Goal: Task Accomplishment & Management: Complete application form

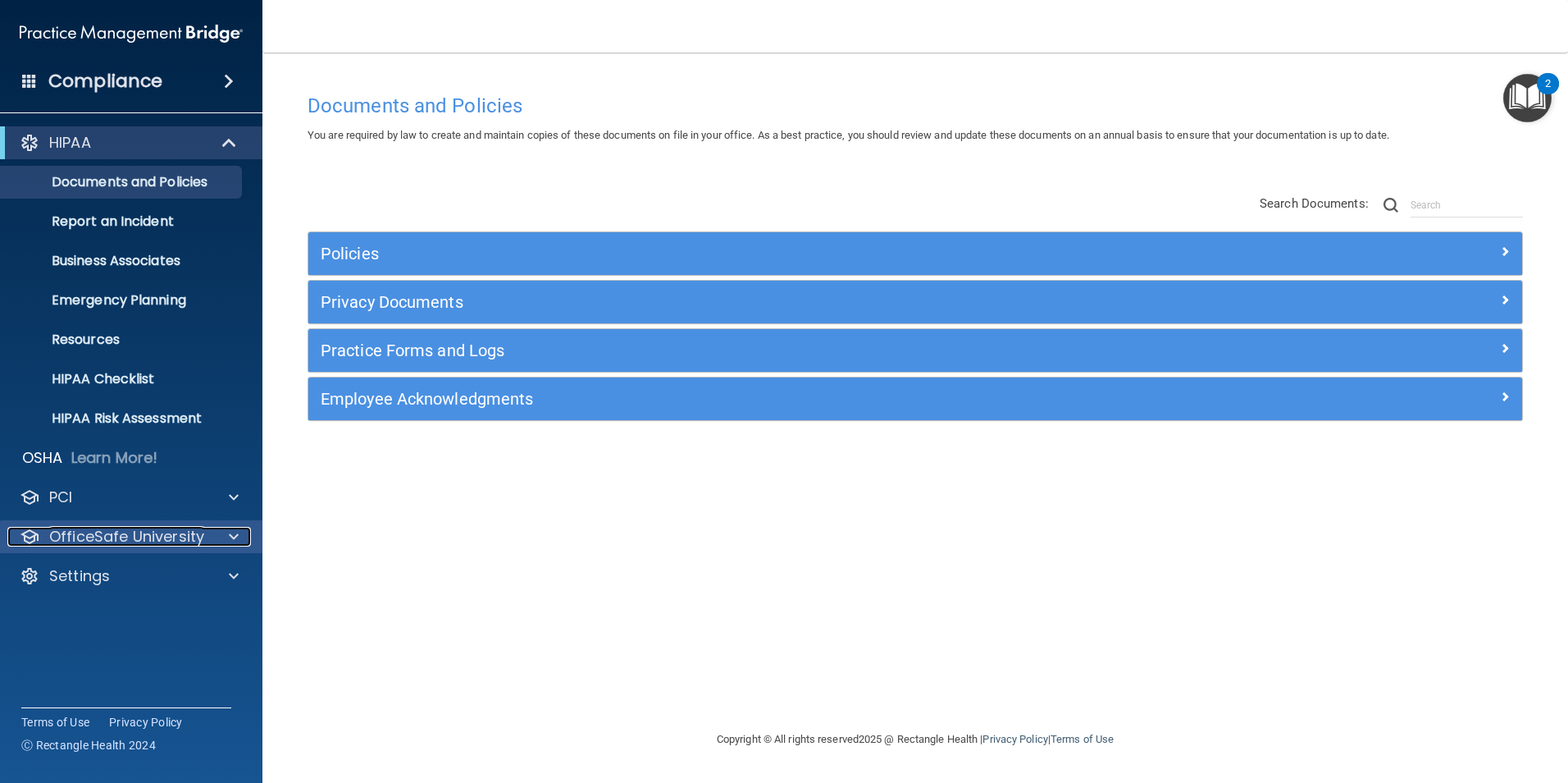
click at [221, 541] on div at bounding box center [231, 537] width 41 height 20
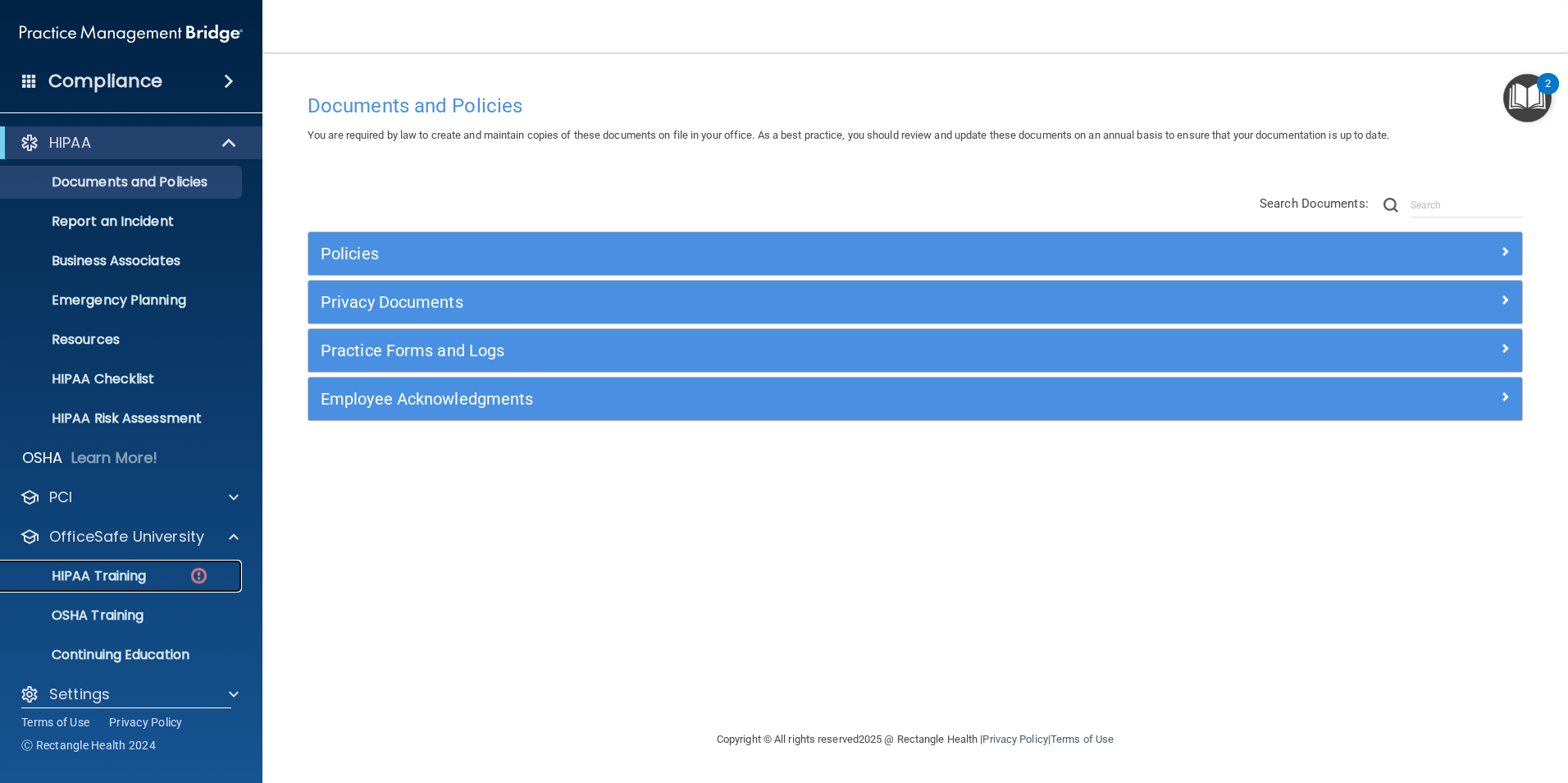
click at [119, 577] on p "HIPAA Training" at bounding box center [78, 576] width 135 height 16
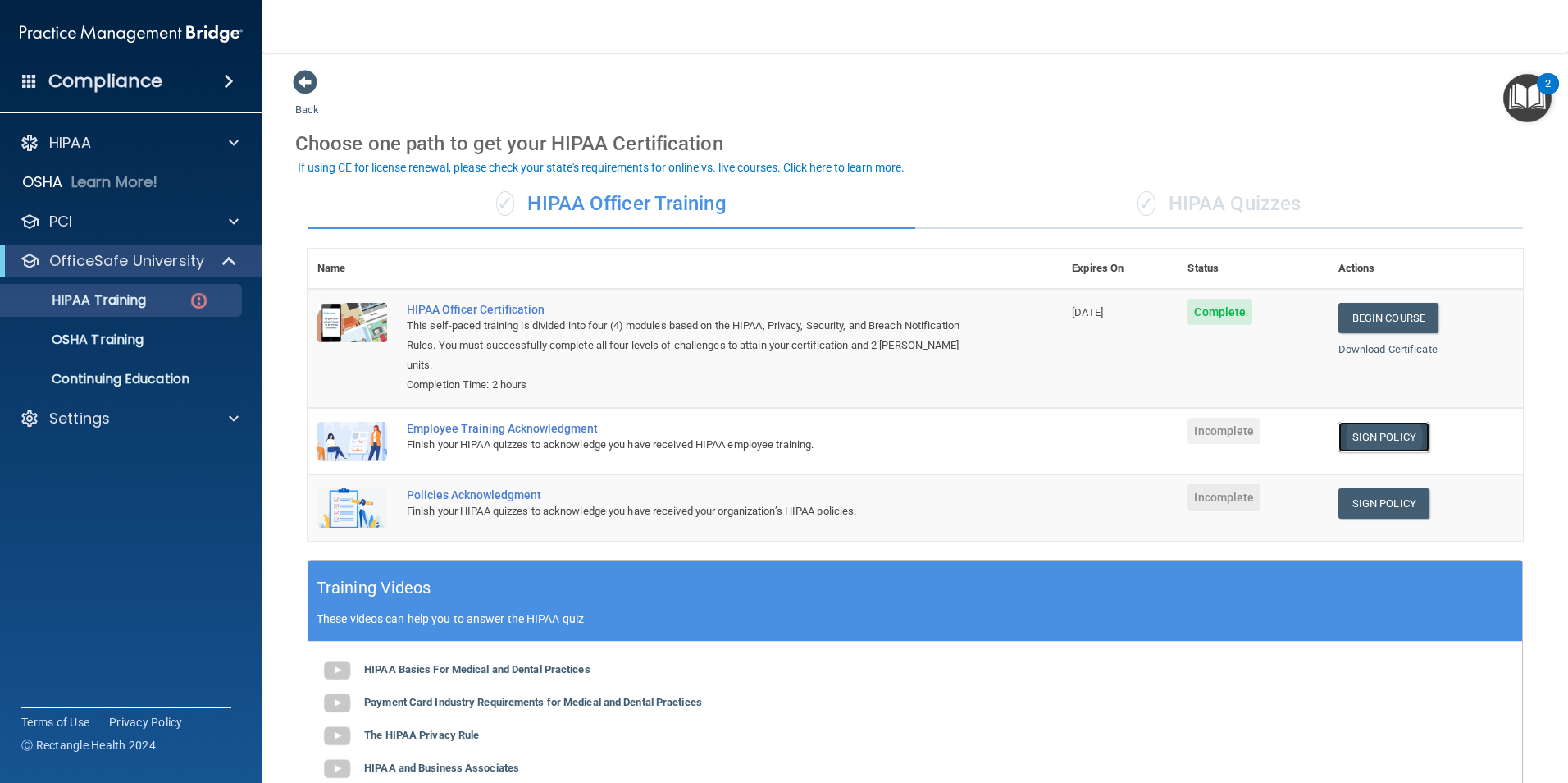
click at [1368, 438] on link "Sign Policy" at bounding box center [1384, 437] width 91 height 30
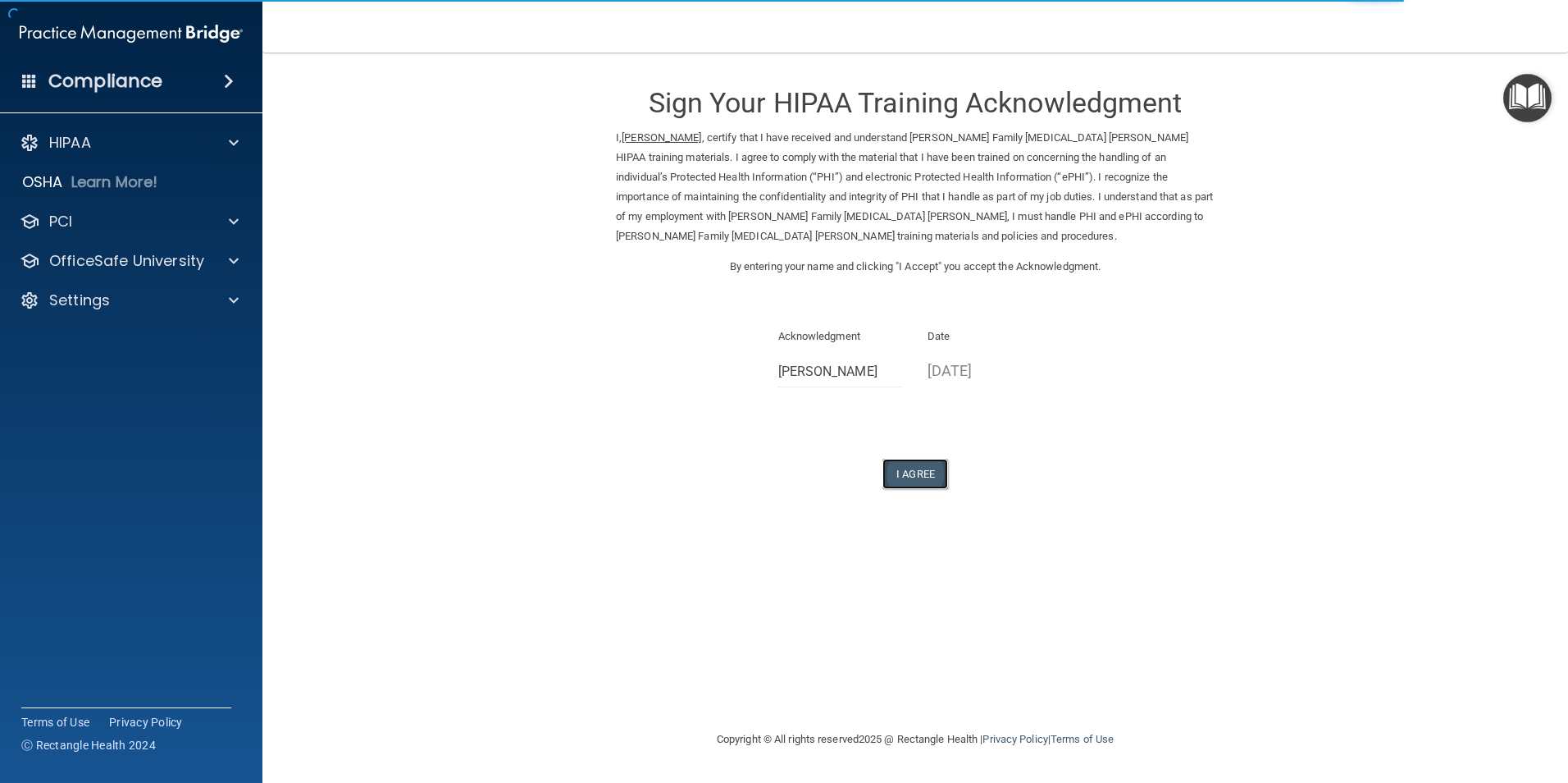
click at [922, 476] on button "I Agree" at bounding box center [915, 474] width 66 height 30
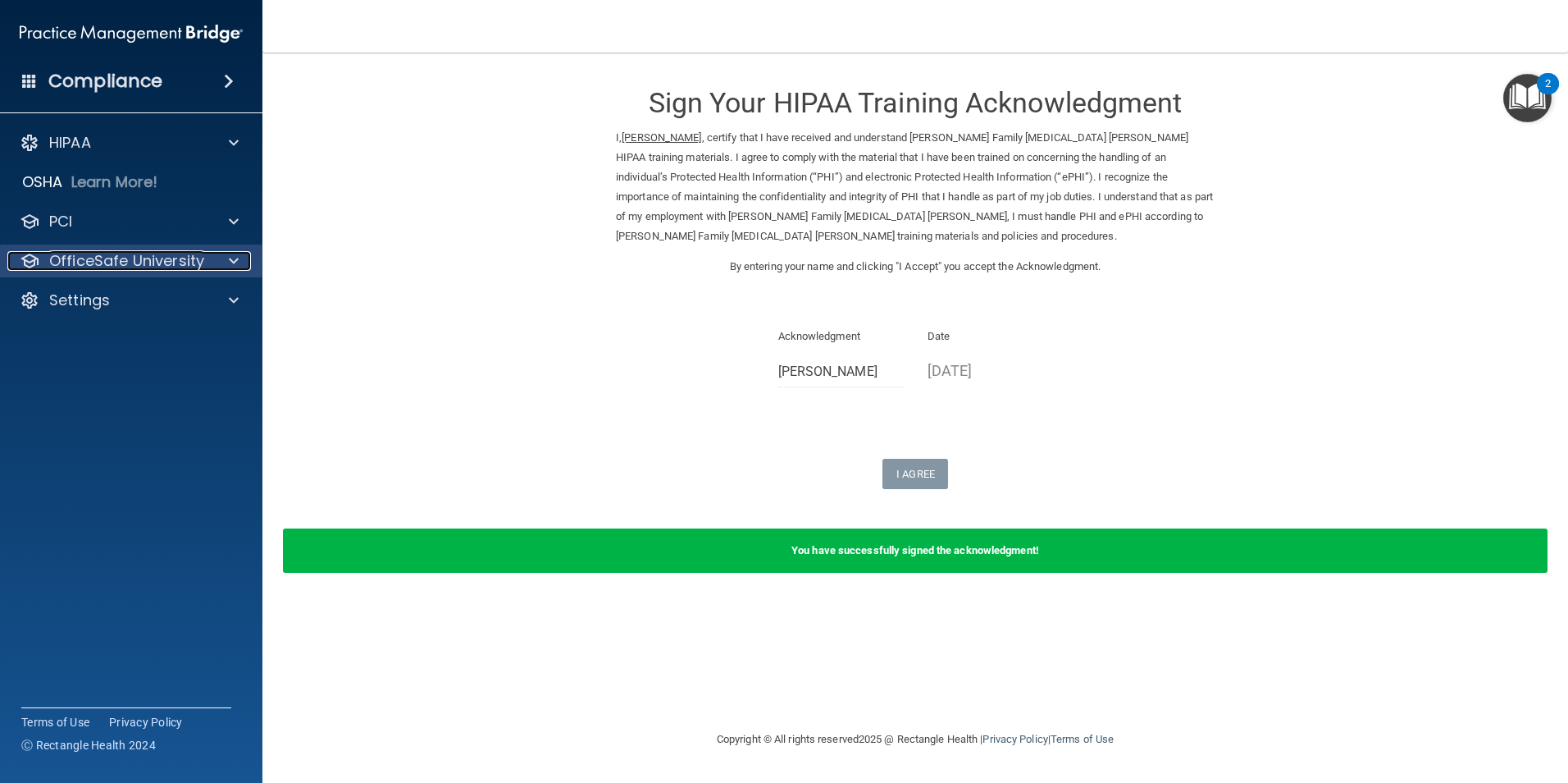
click at [229, 264] on span at bounding box center [233, 261] width 10 height 20
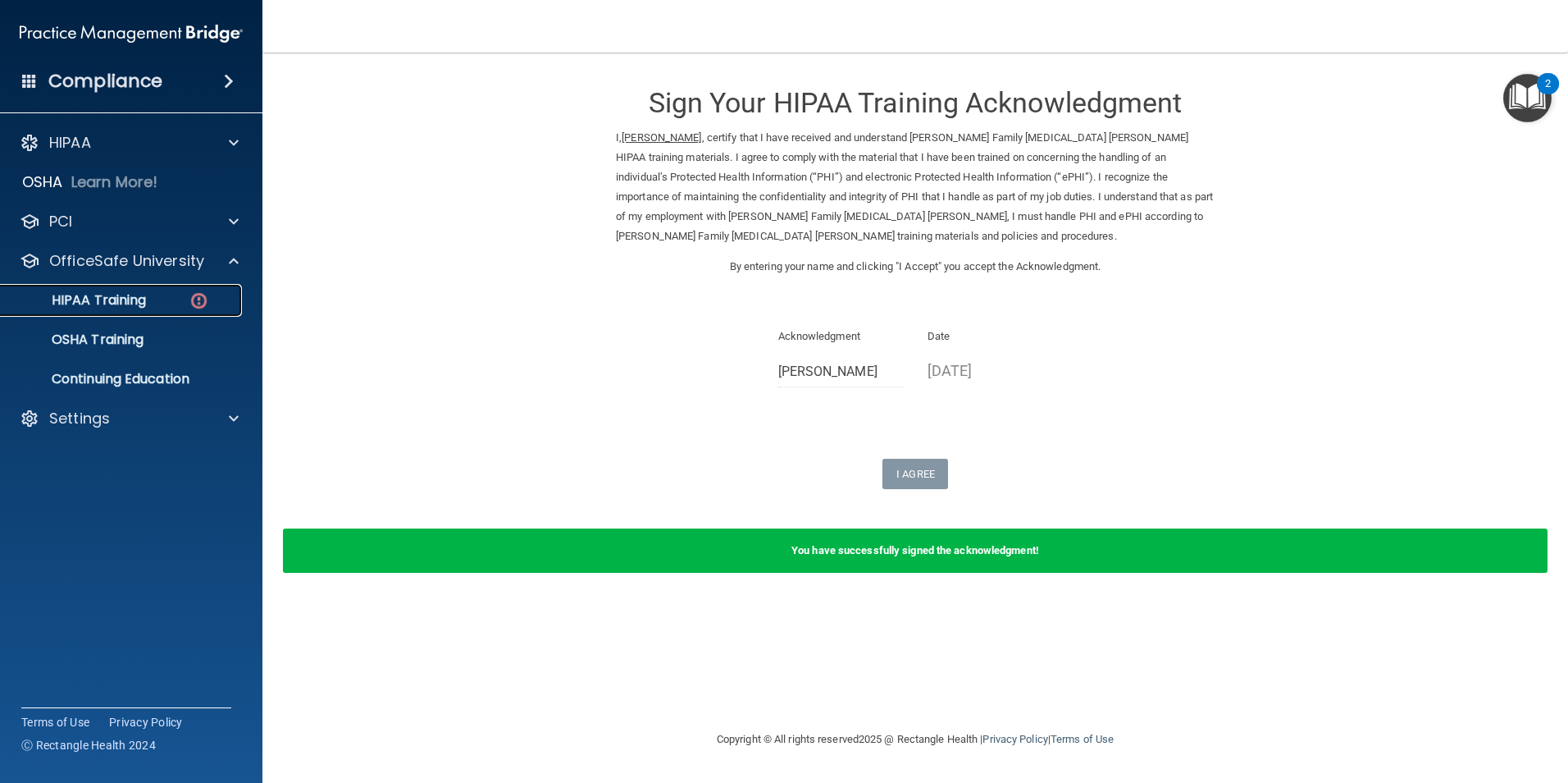
click at [200, 302] on img at bounding box center [198, 300] width 20 height 20
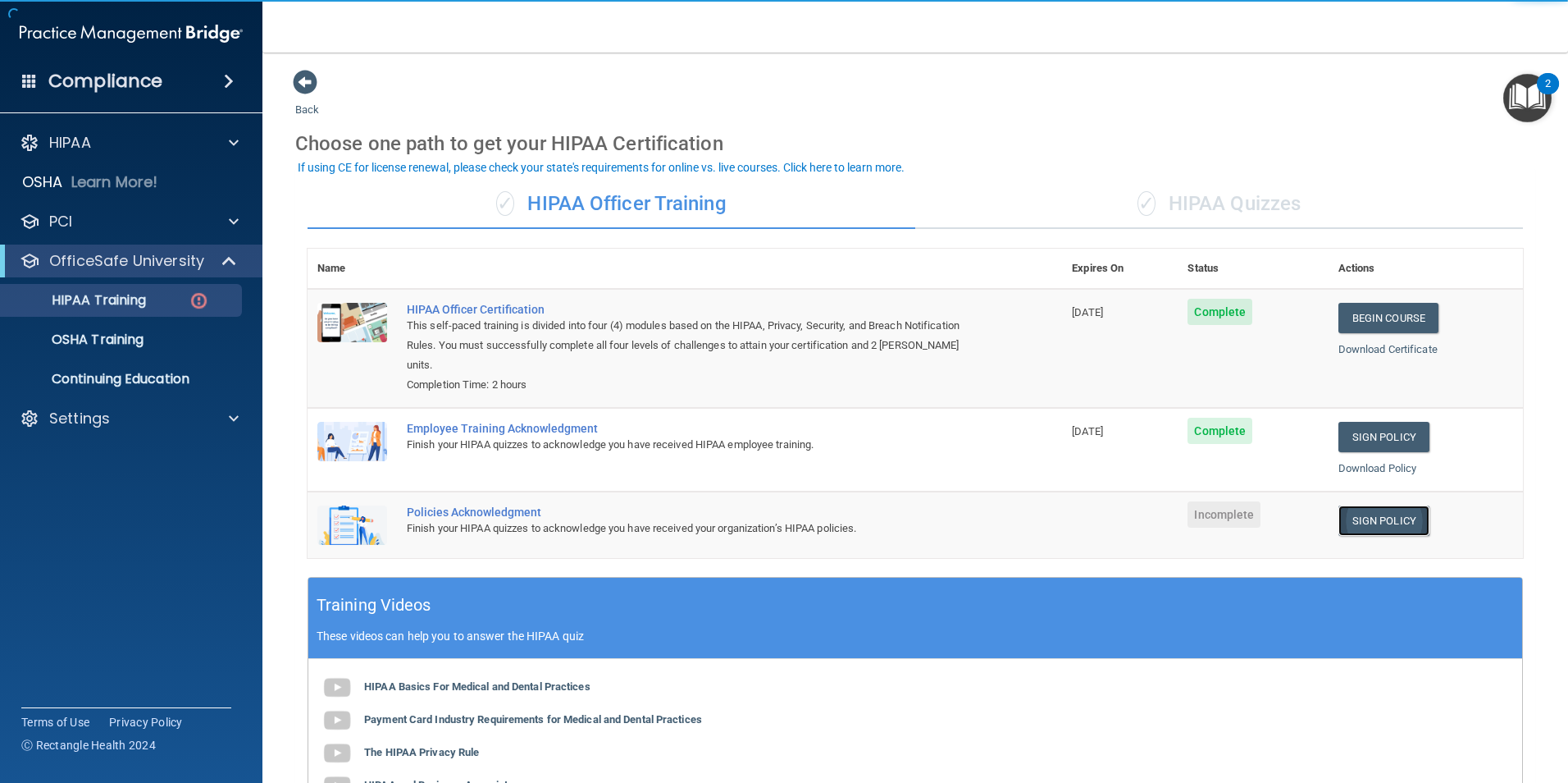
click at [1373, 522] on link "Sign Policy" at bounding box center [1384, 521] width 91 height 30
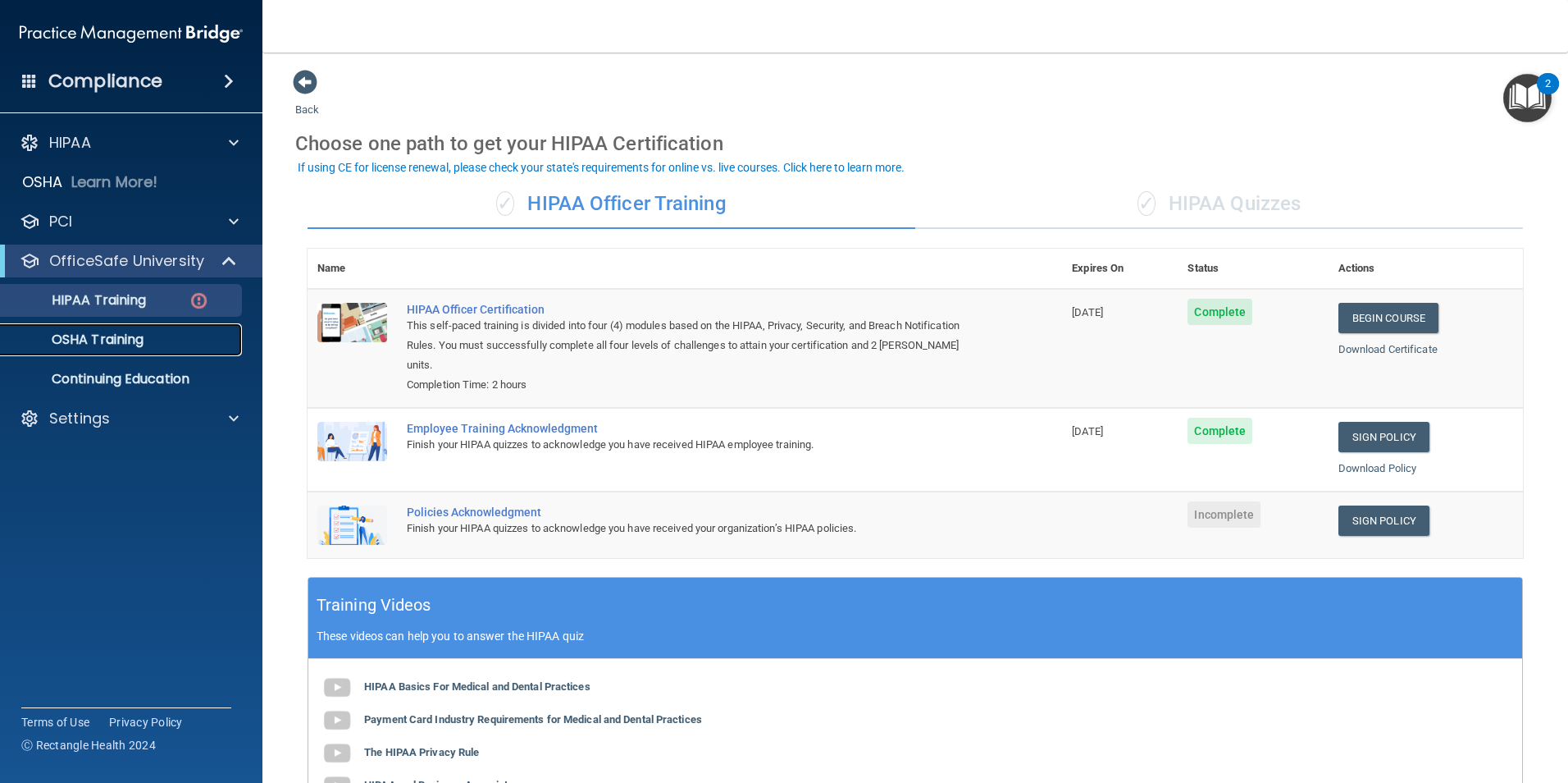
click at [133, 335] on p "OSHA Training" at bounding box center [76, 340] width 133 height 16
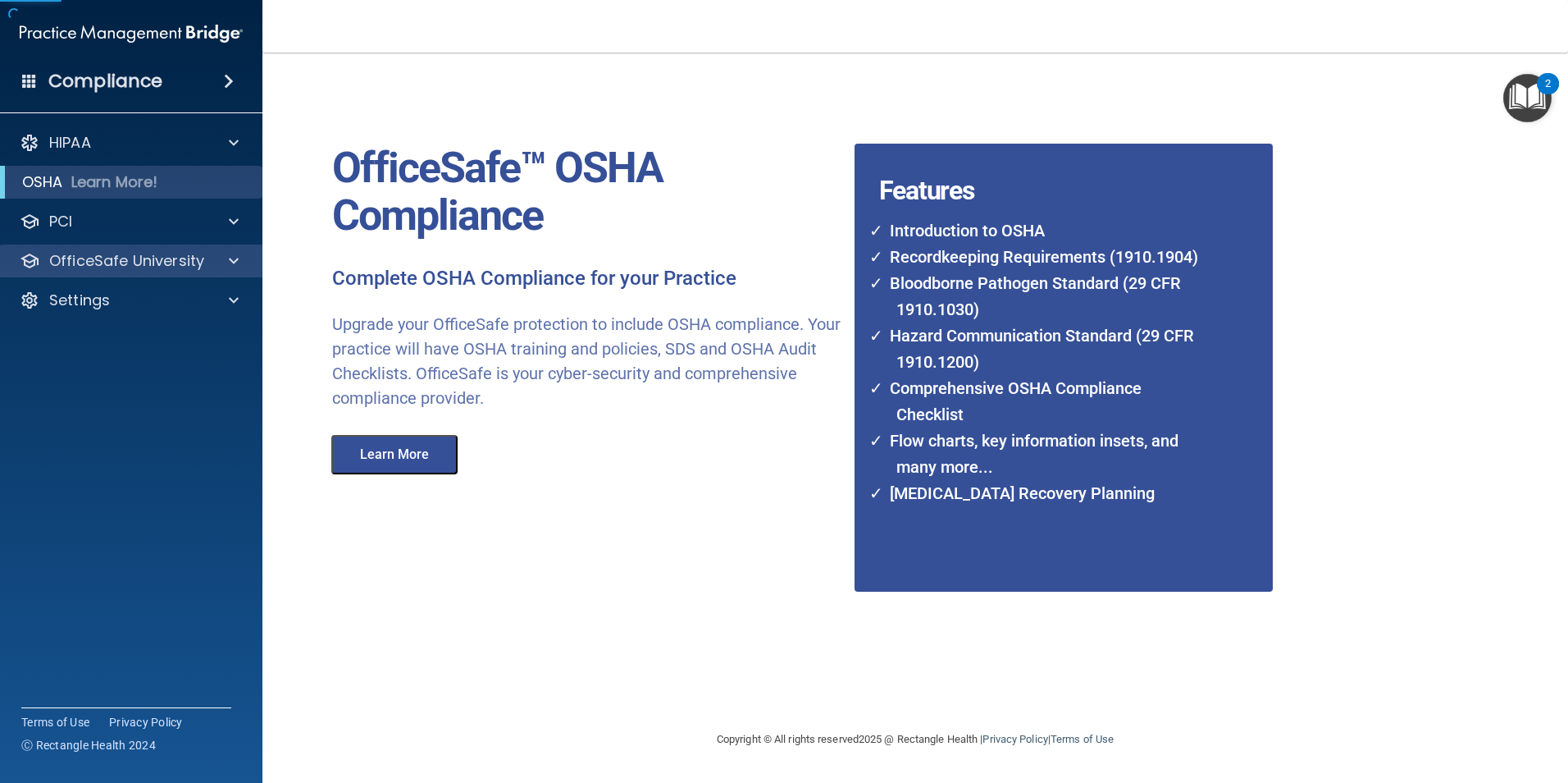
click at [125, 277] on div "OfficeSafe University" at bounding box center [132, 261] width 263 height 33
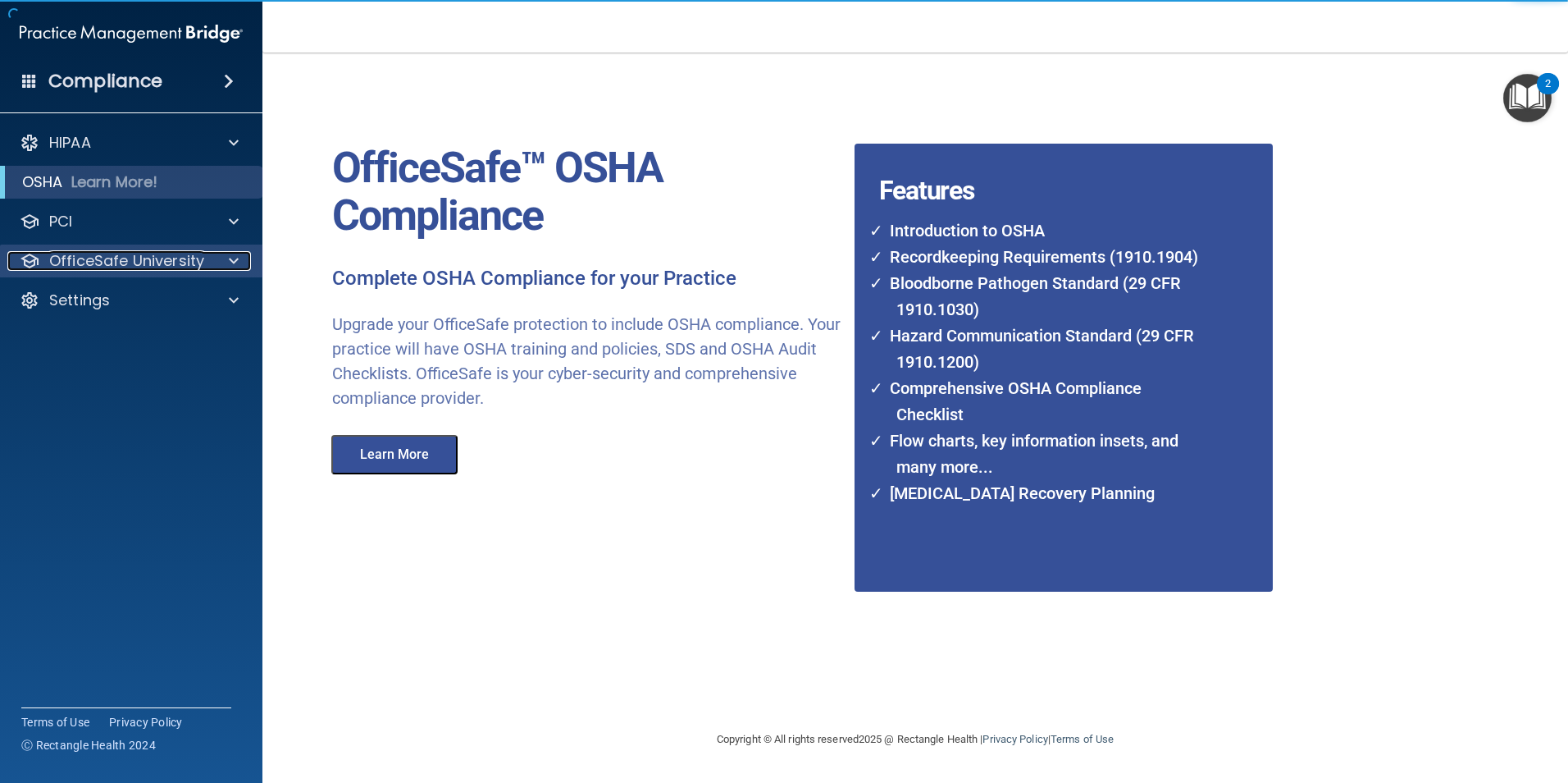
click at [134, 263] on p "OfficeSafe University" at bounding box center [126, 261] width 155 height 20
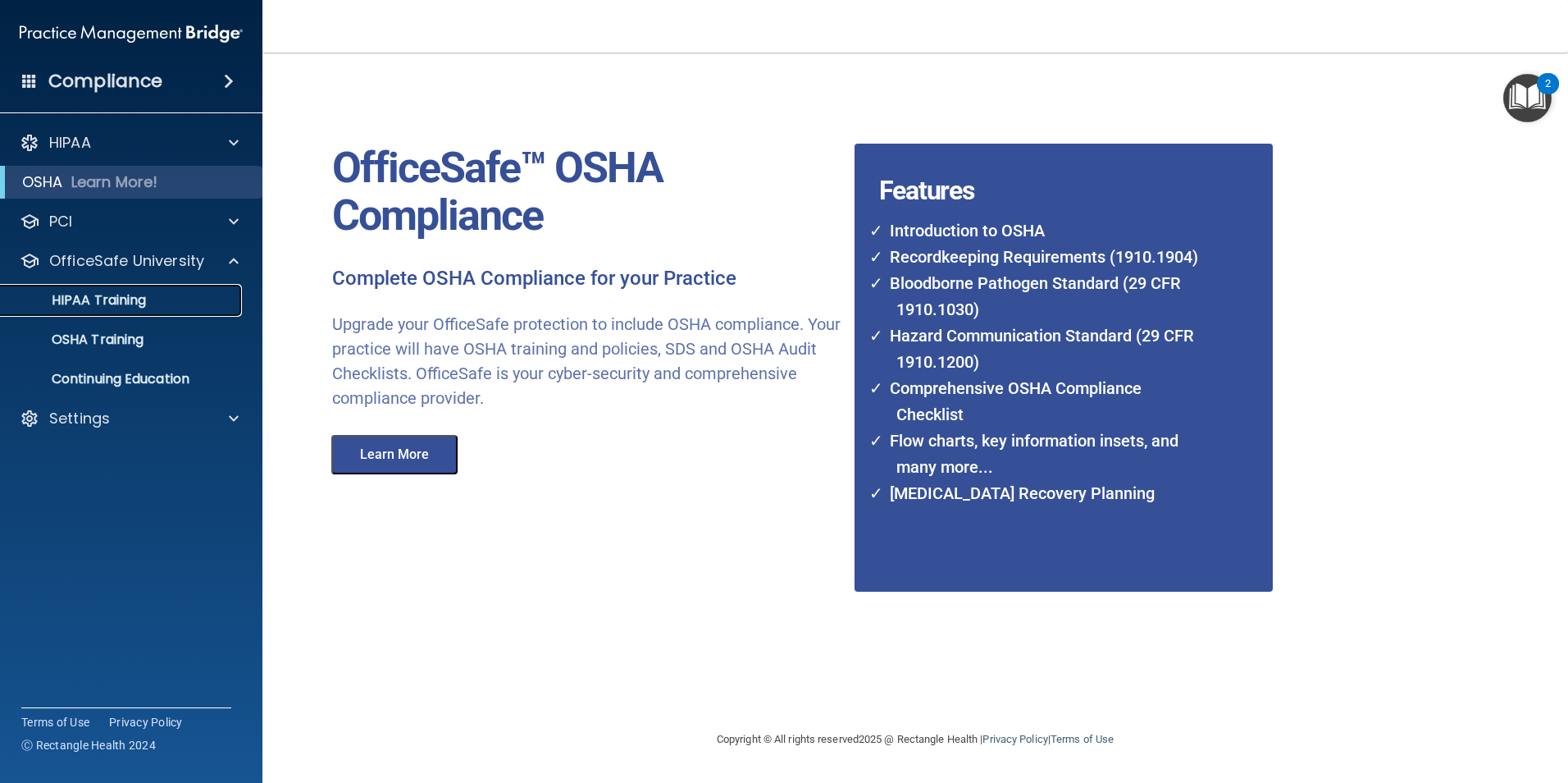
click at [128, 303] on p "HIPAA Training" at bounding box center [78, 300] width 135 height 16
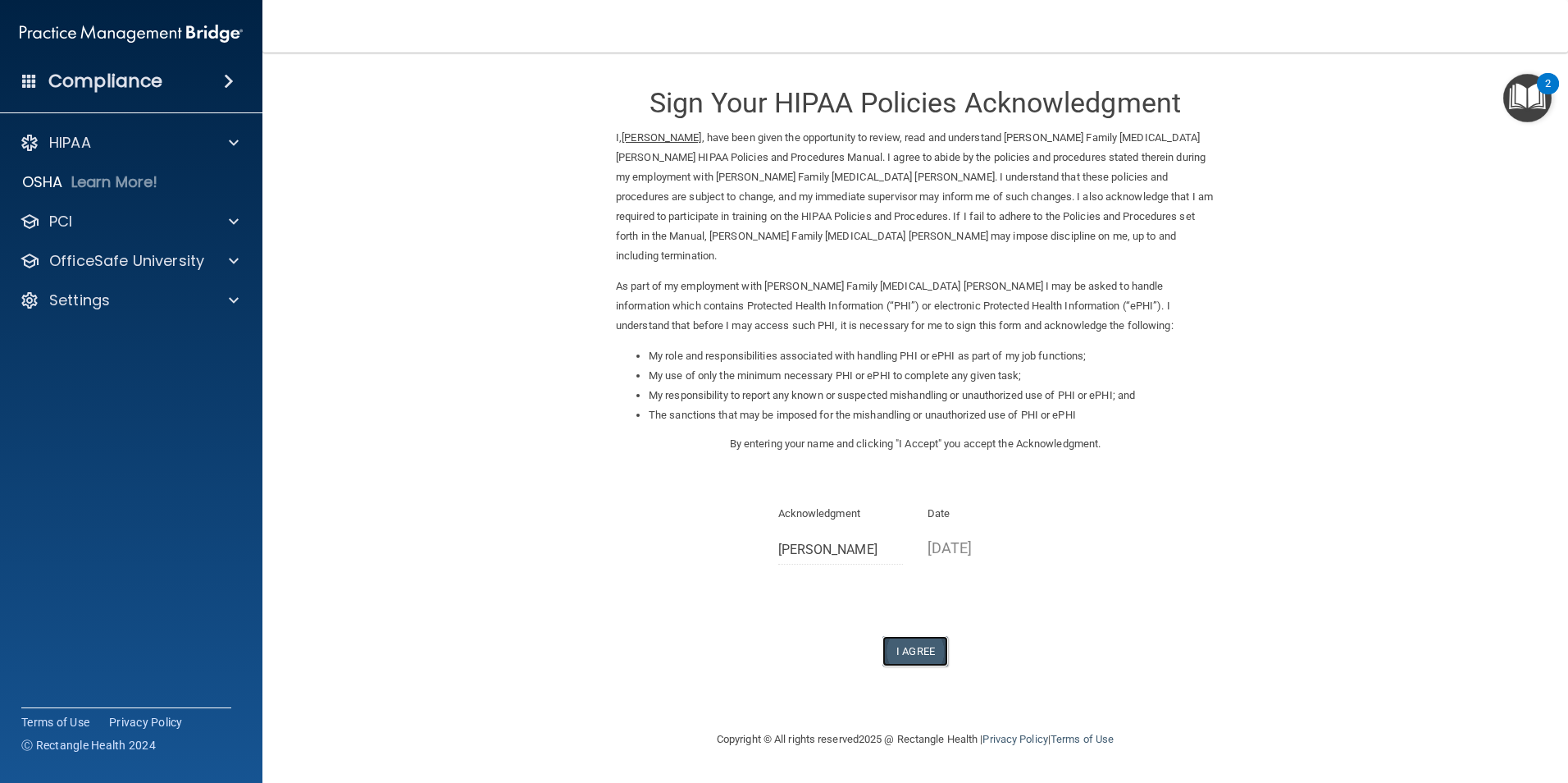
click at [922, 636] on button "I Agree" at bounding box center [915, 651] width 66 height 30
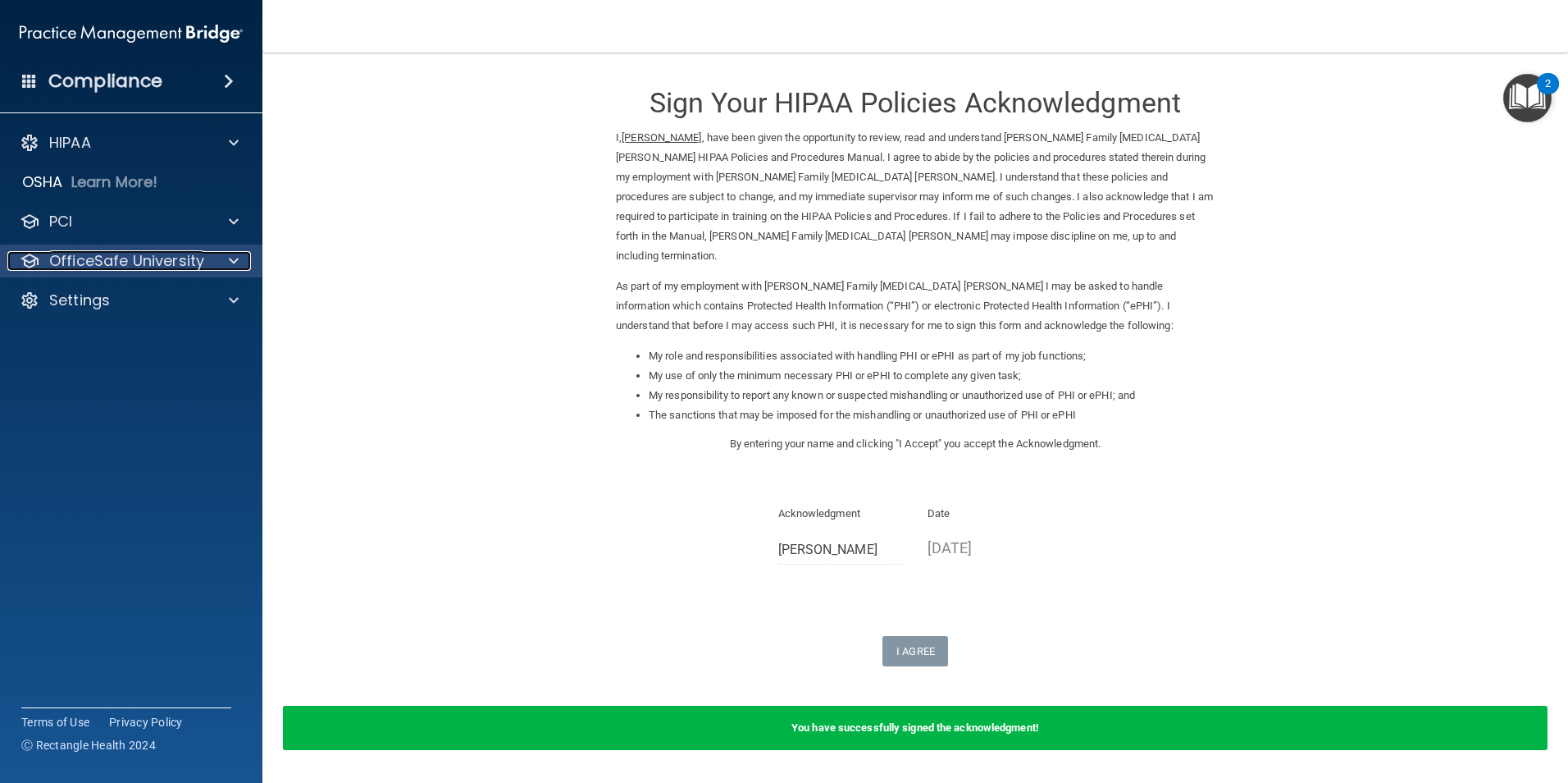
click at [105, 258] on p "OfficeSafe University" at bounding box center [126, 261] width 155 height 20
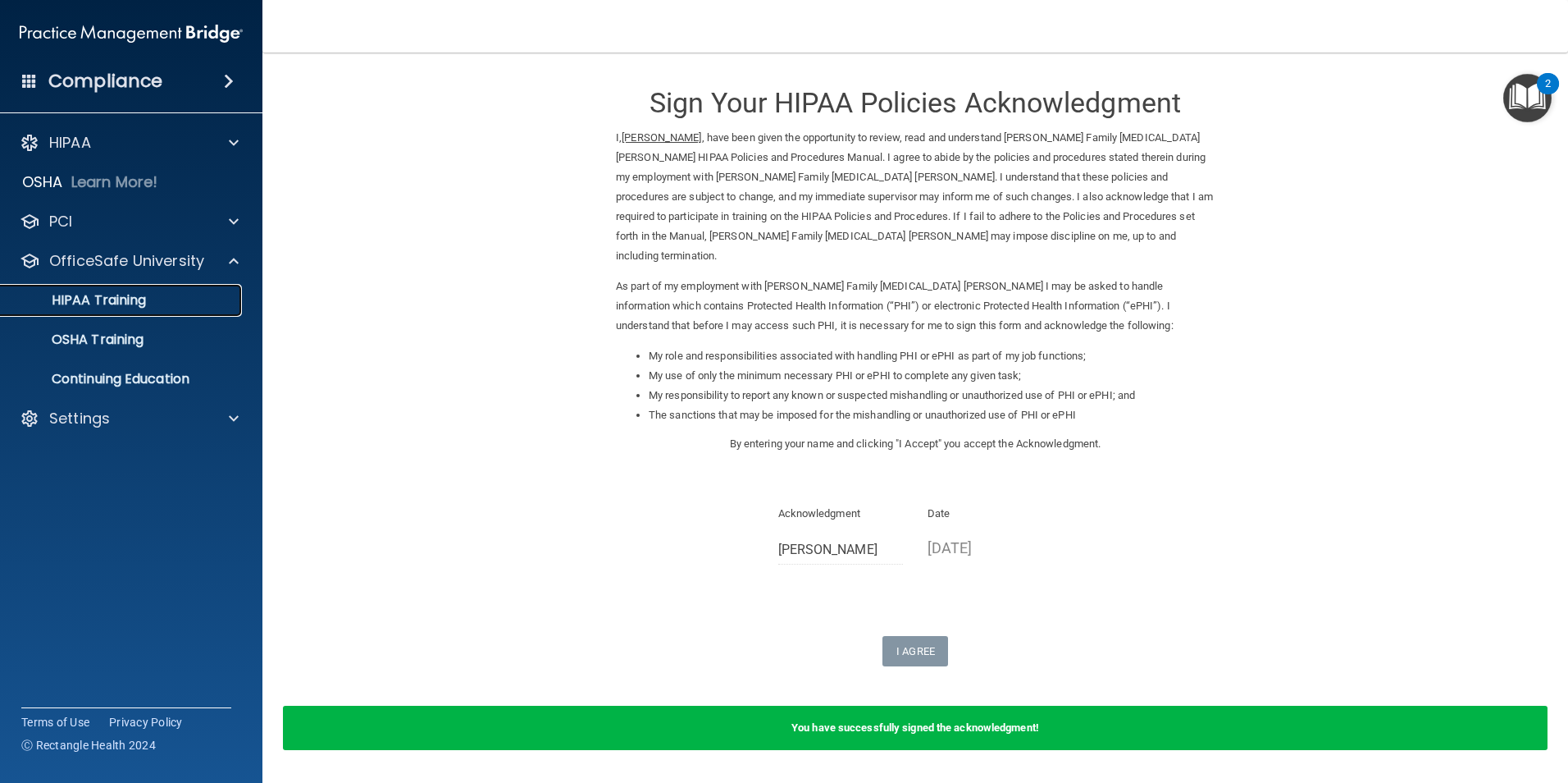
click at [101, 301] on p "HIPAA Training" at bounding box center [78, 300] width 135 height 16
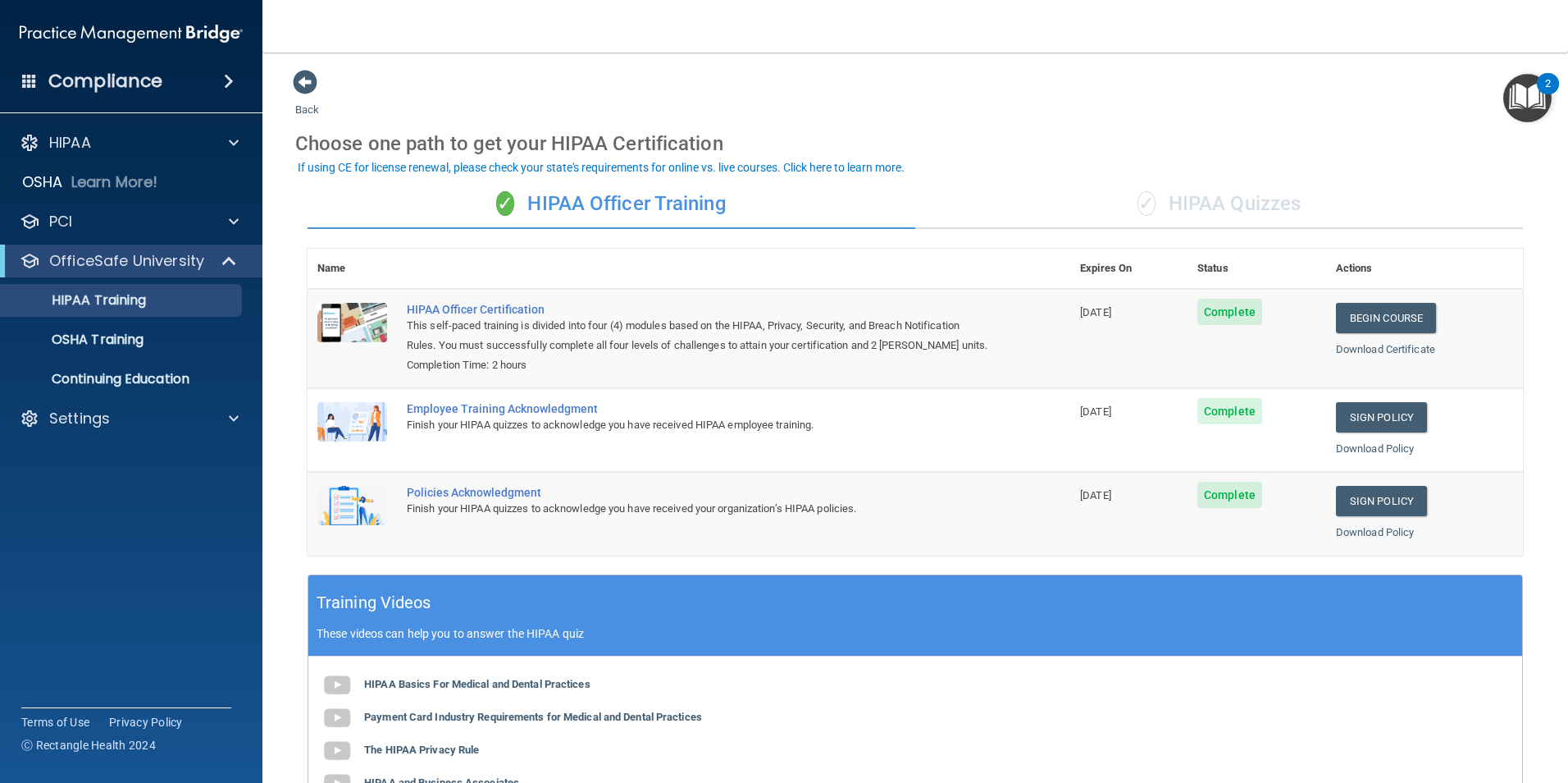
click at [1265, 204] on div "✓ HIPAA Quizzes" at bounding box center [1218, 204] width 607 height 49
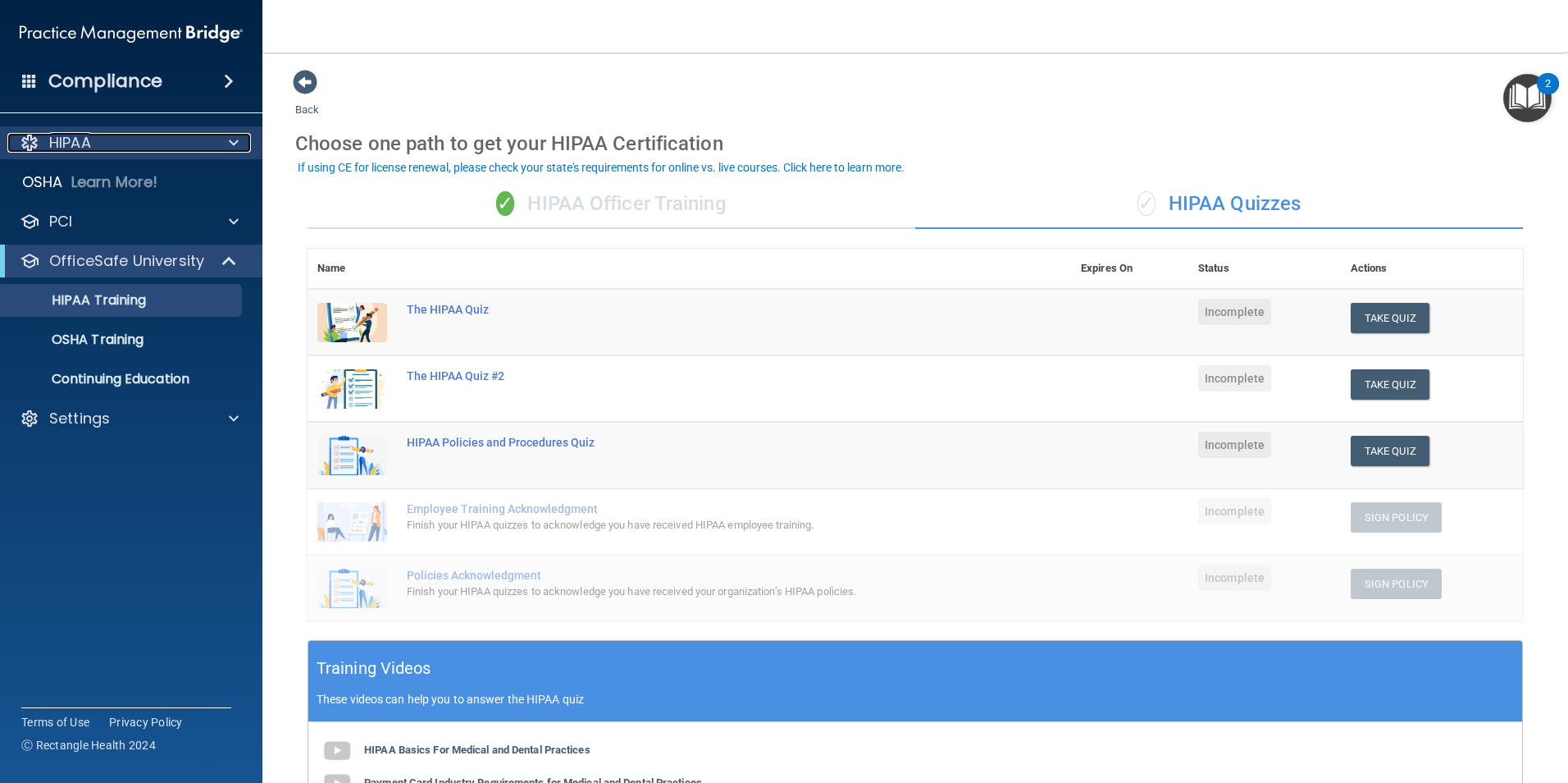
click at [236, 147] on span at bounding box center [233, 142] width 10 height 20
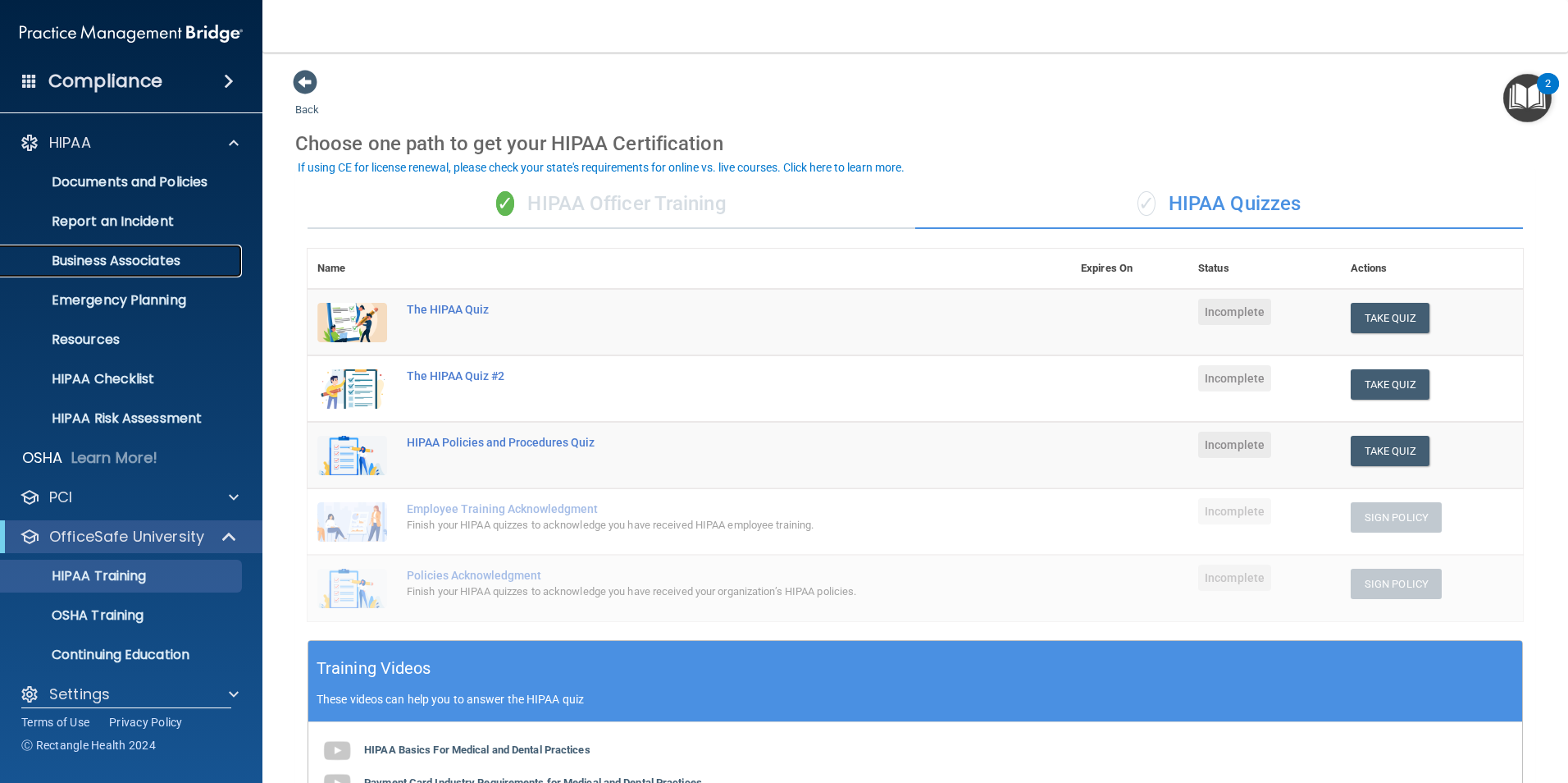
click at [96, 270] on link "Business Associates" at bounding box center [113, 261] width 259 height 33
